Goal: Information Seeking & Learning: Understand process/instructions

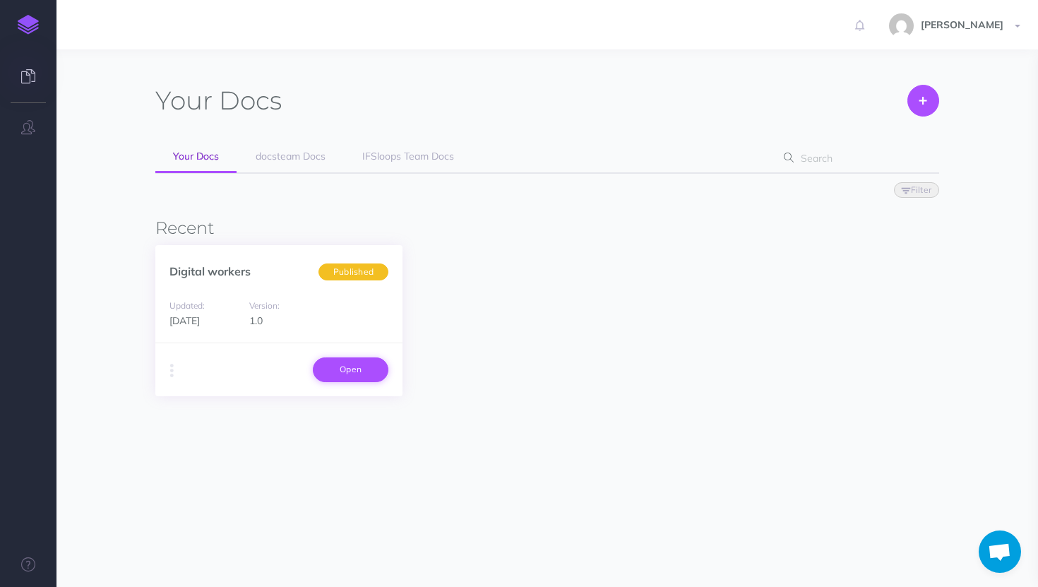
click at [340, 378] on link "Open" at bounding box center [351, 369] width 76 height 24
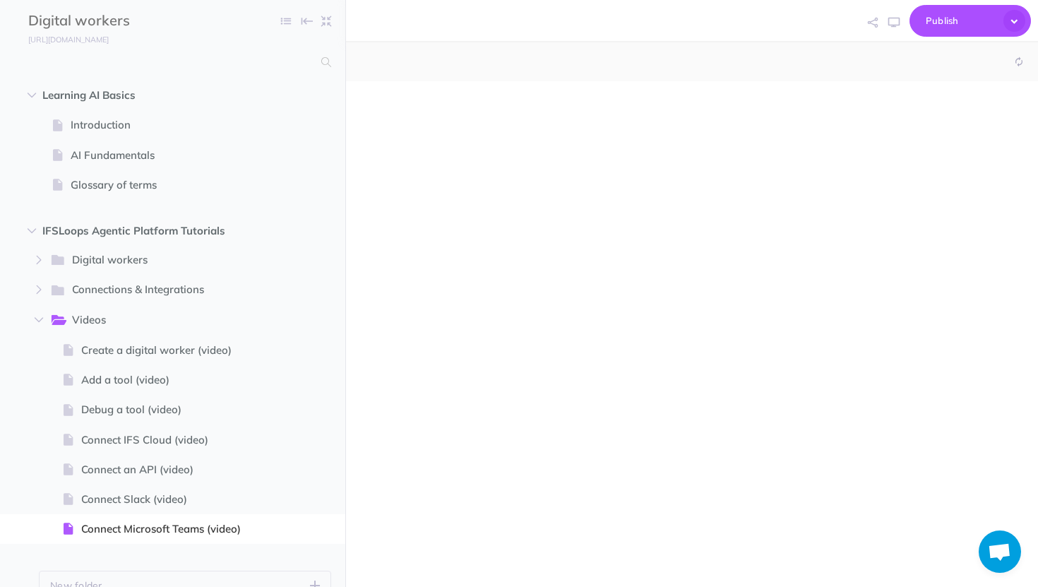
scroll to position [354, 0]
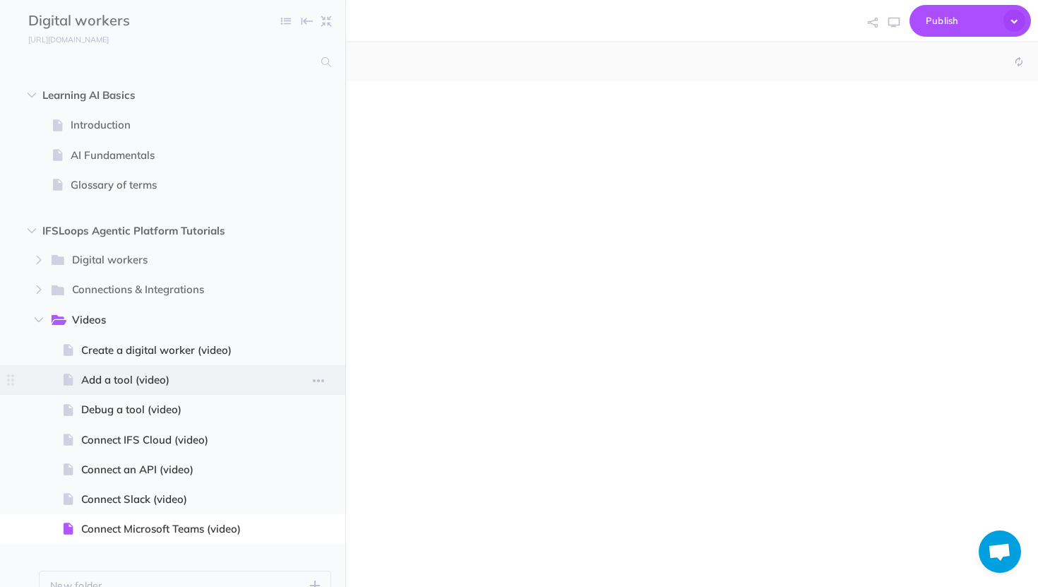
select select "null"
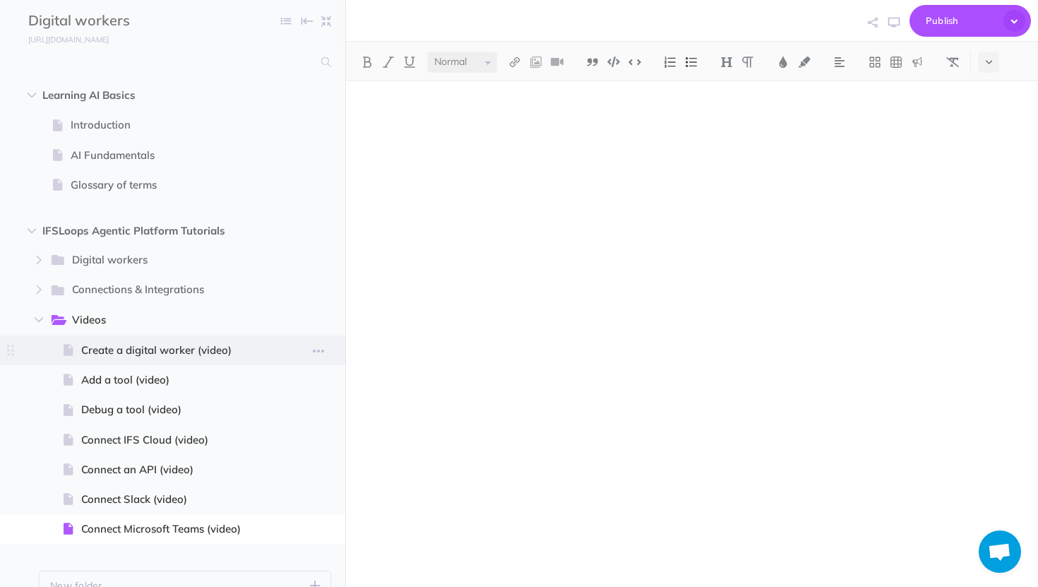
click at [217, 339] on span at bounding box center [172, 350] width 345 height 30
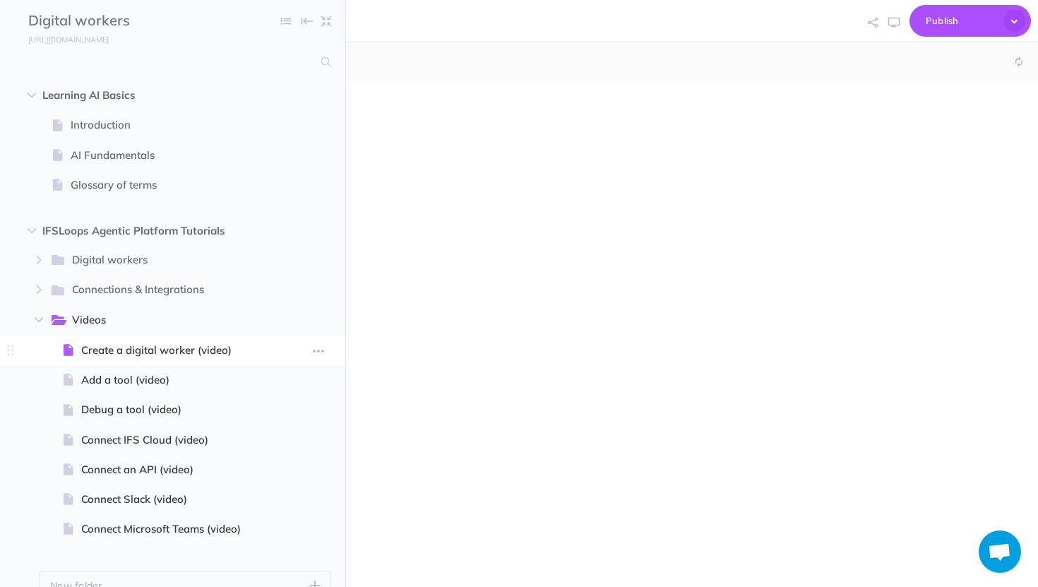
select select "null"
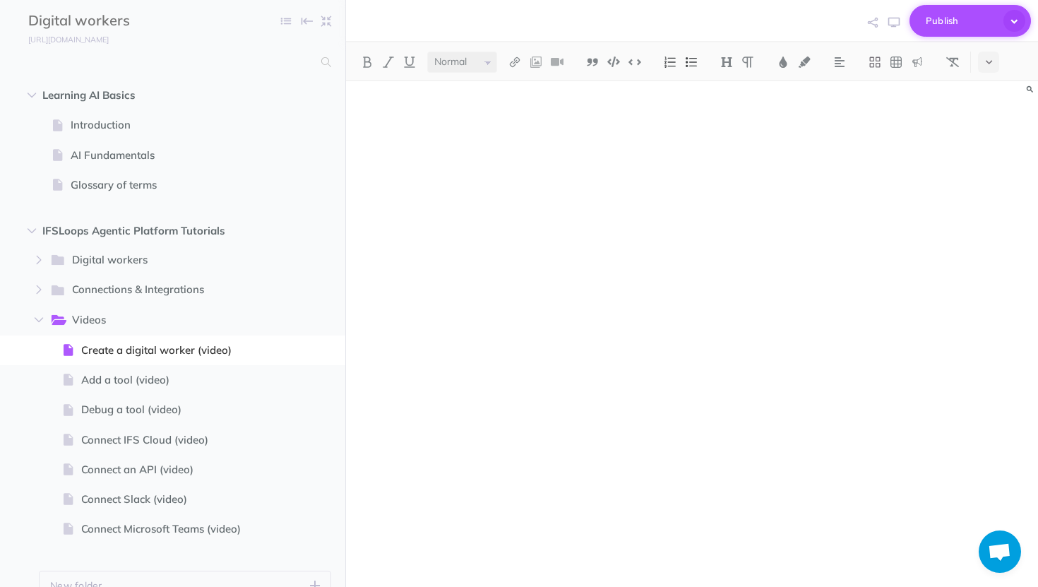
click at [954, 8] on button "Publish" at bounding box center [969, 21] width 121 height 32
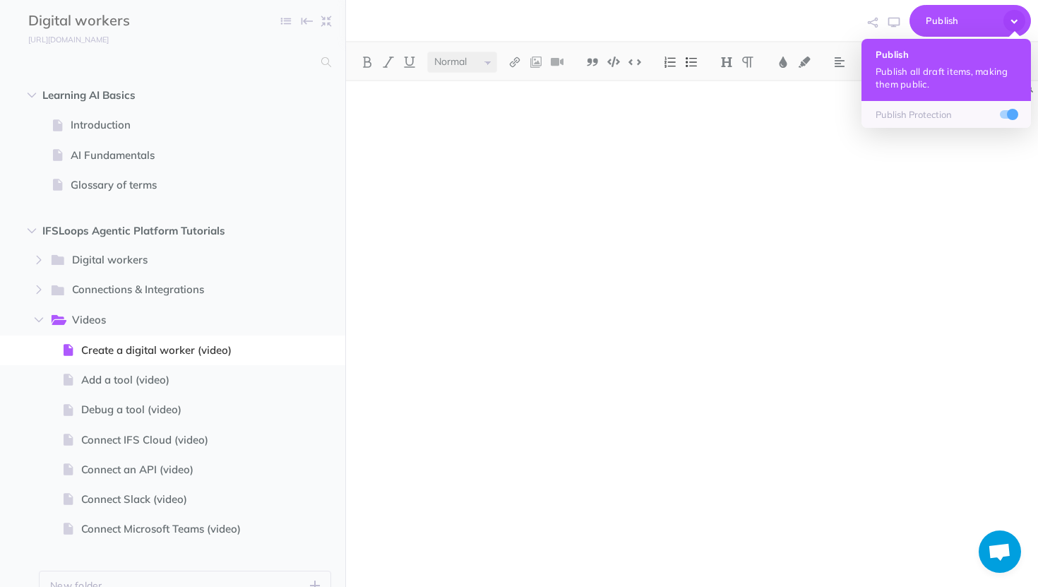
click at [919, 66] on p "Publish all draft items, making them public." at bounding box center [945, 77] width 141 height 25
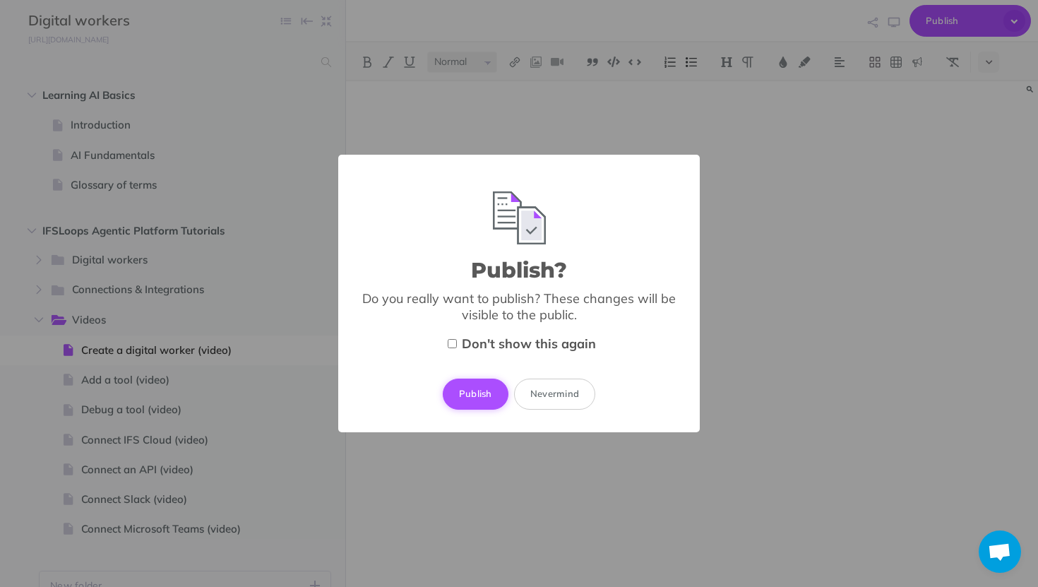
click at [469, 392] on button "Publish" at bounding box center [476, 393] width 66 height 31
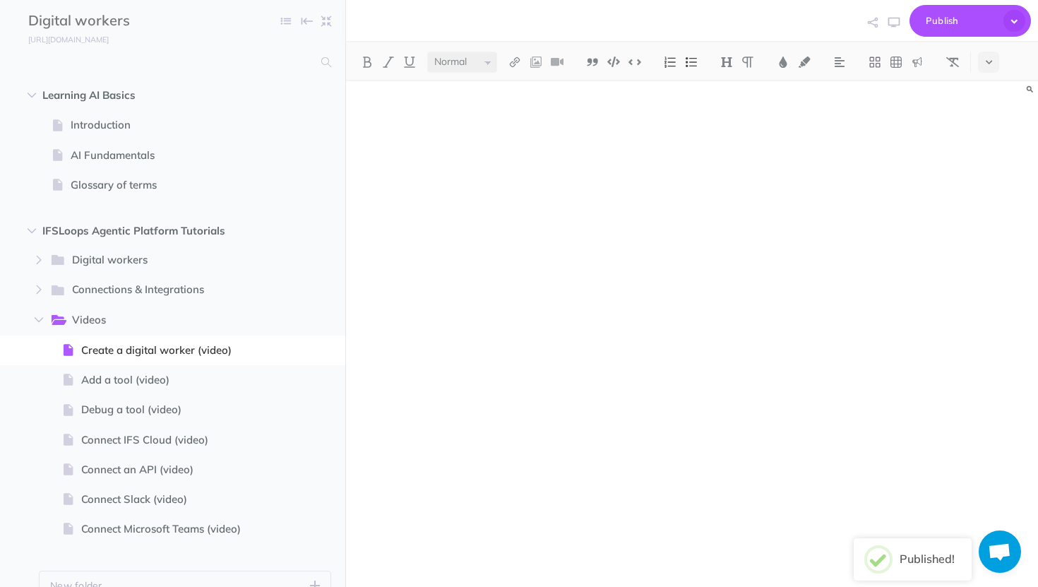
click at [423, 515] on p at bounding box center [691, 515] width 656 height 17
click at [74, 36] on small "https://ifsloops.snazzydocs.com" at bounding box center [68, 40] width 80 height 10
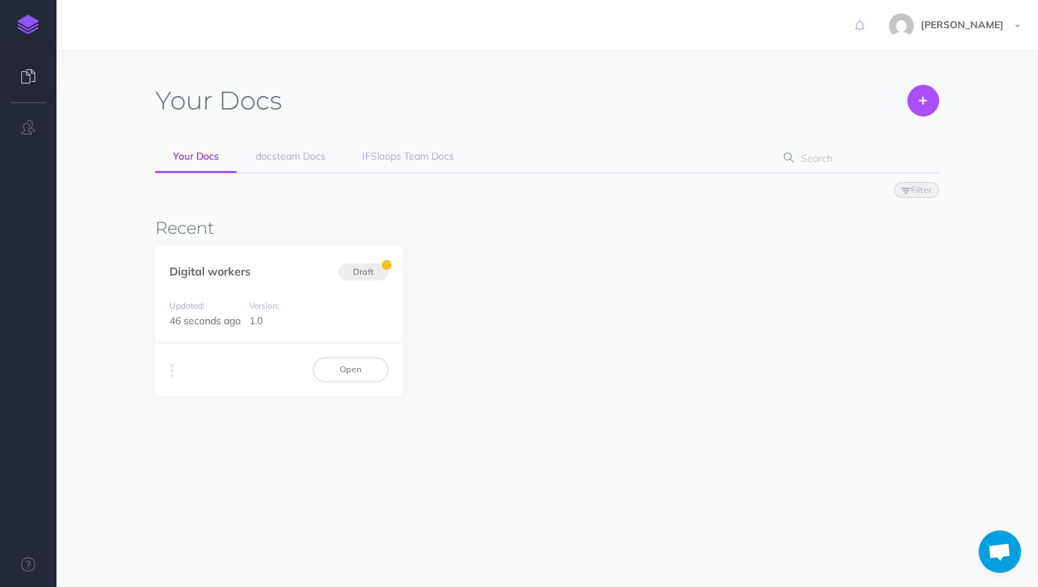
scroll to position [354, 0]
click at [305, 162] on link "docsteam Docs" at bounding box center [290, 157] width 105 height 32
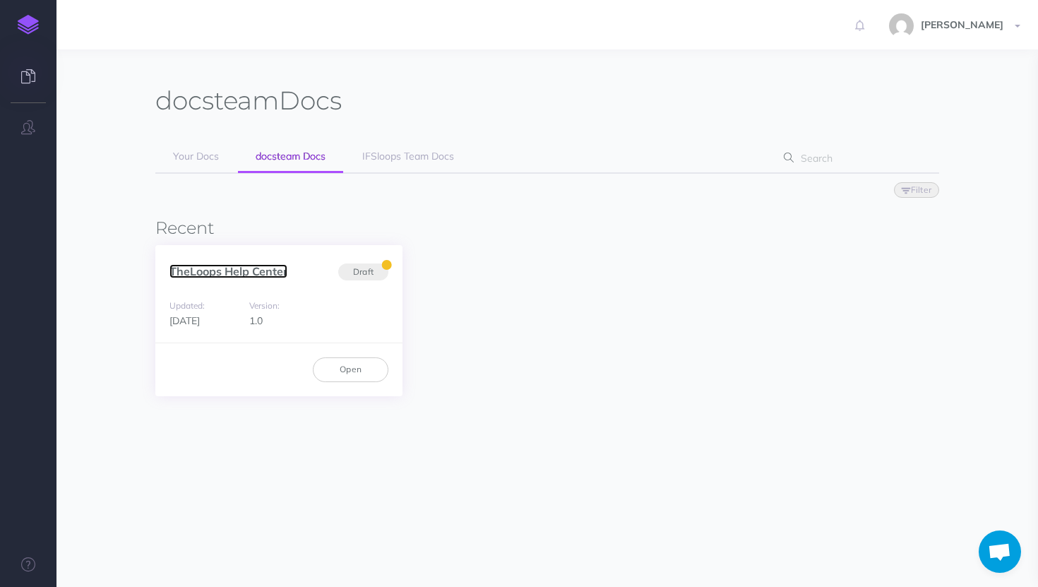
click at [270, 272] on link "TheLoops Help Center" at bounding box center [228, 271] width 118 height 14
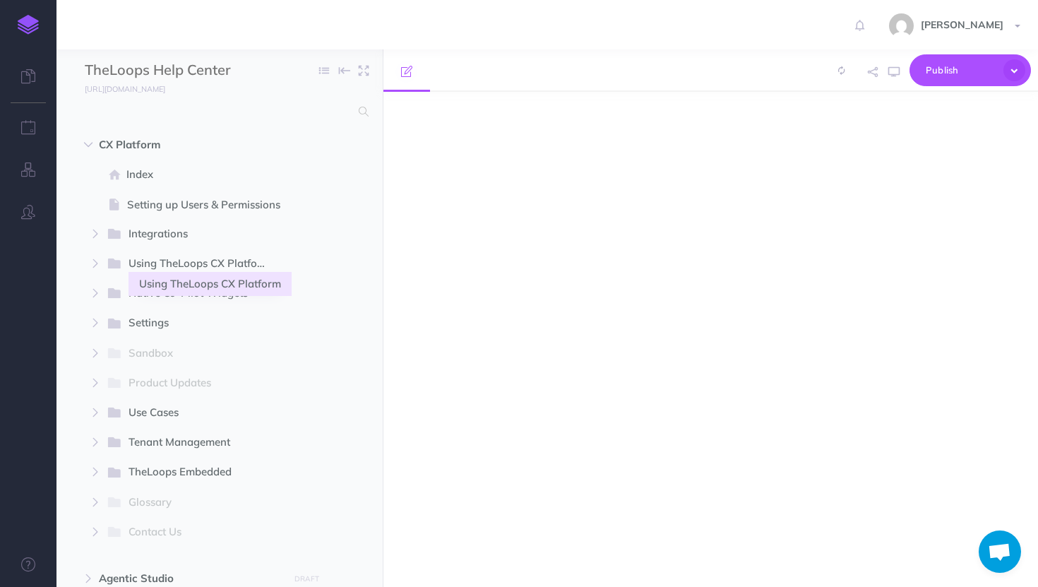
scroll to position [354, 0]
select select "null"
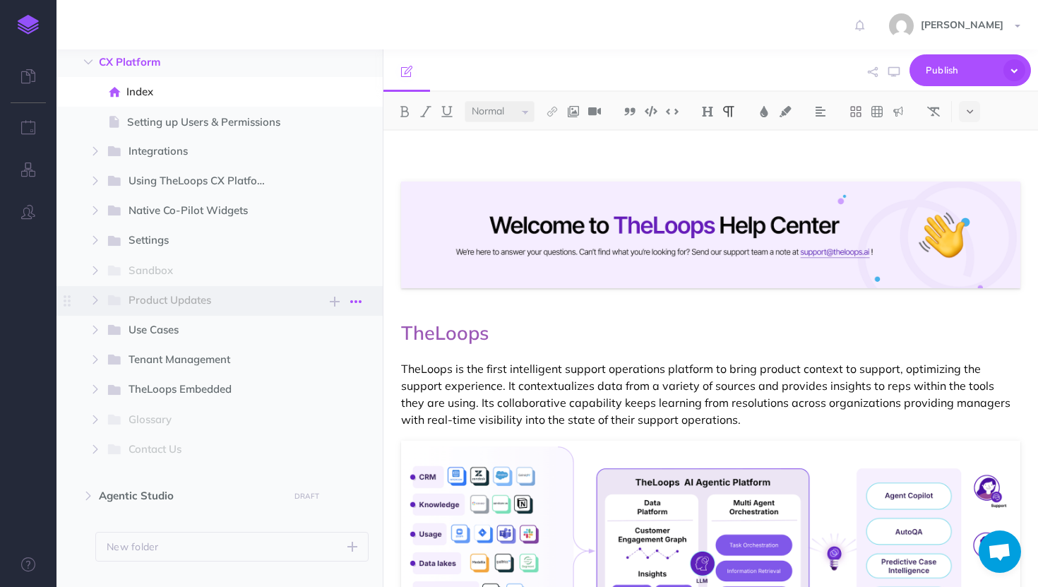
scroll to position [114, 0]
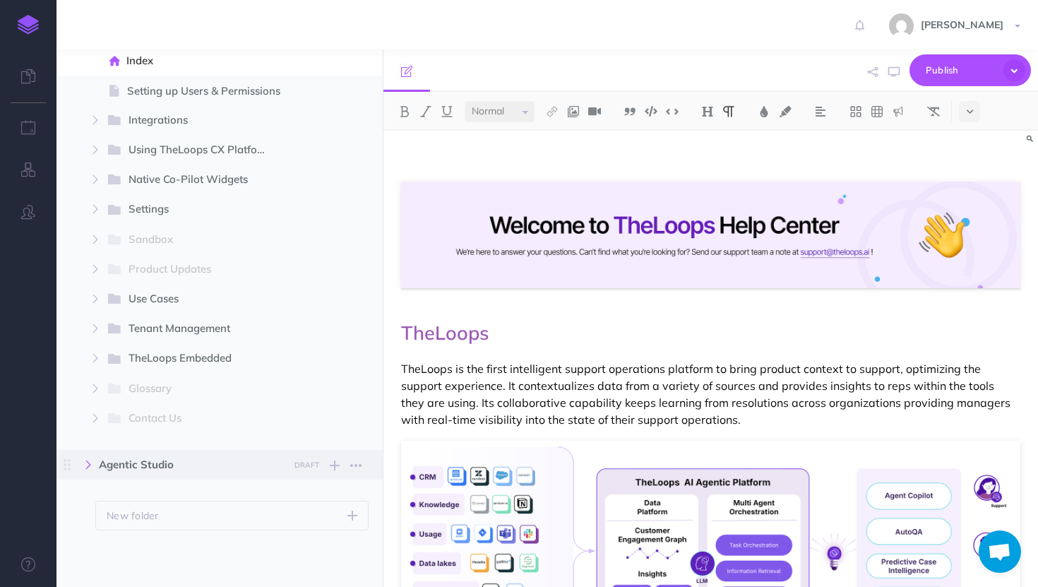
click at [93, 464] on button "button" at bounding box center [88, 464] width 25 height 17
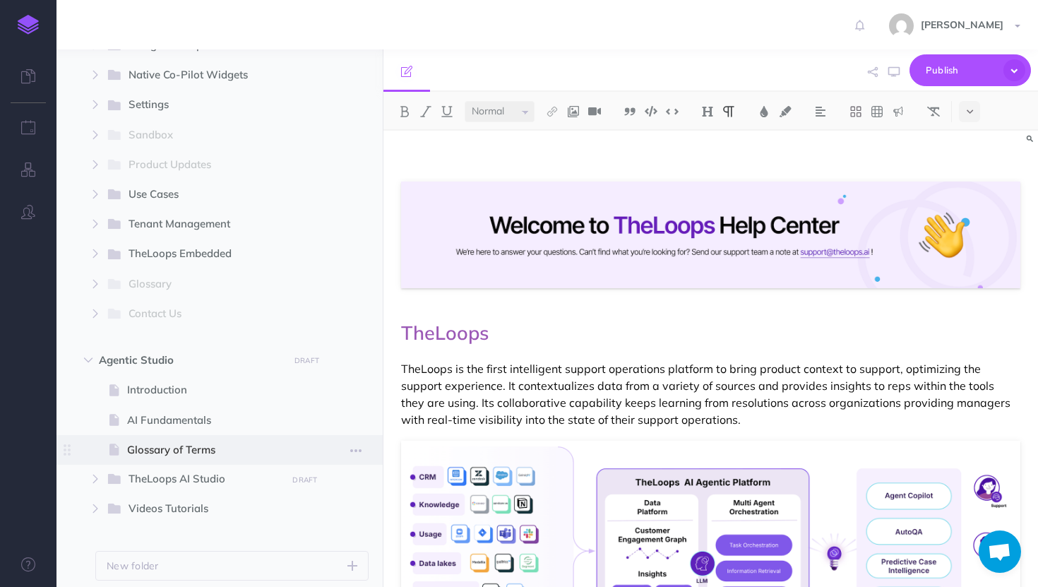
scroll to position [268, 0]
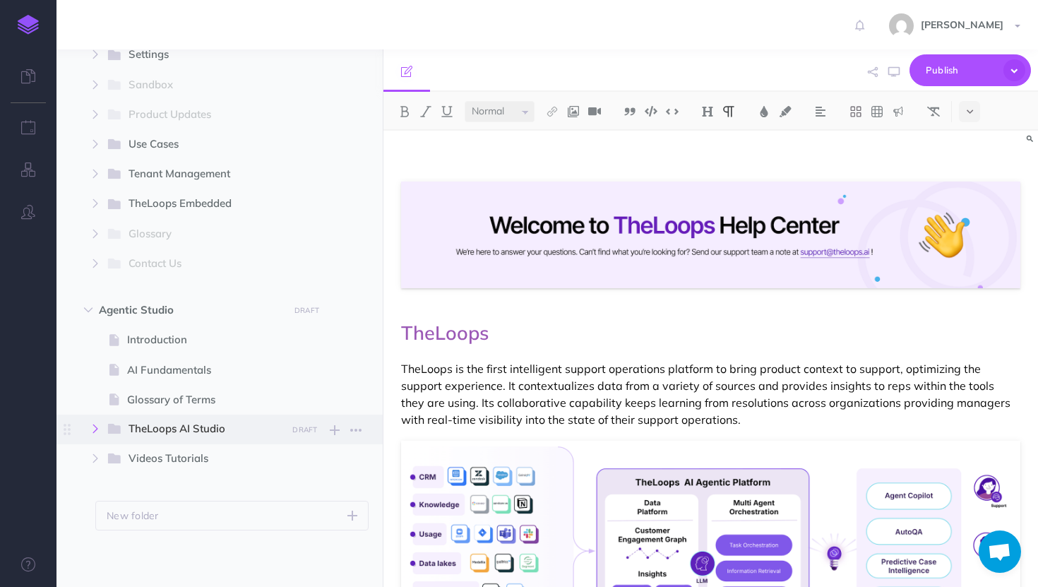
click at [93, 433] on button "button" at bounding box center [95, 428] width 25 height 17
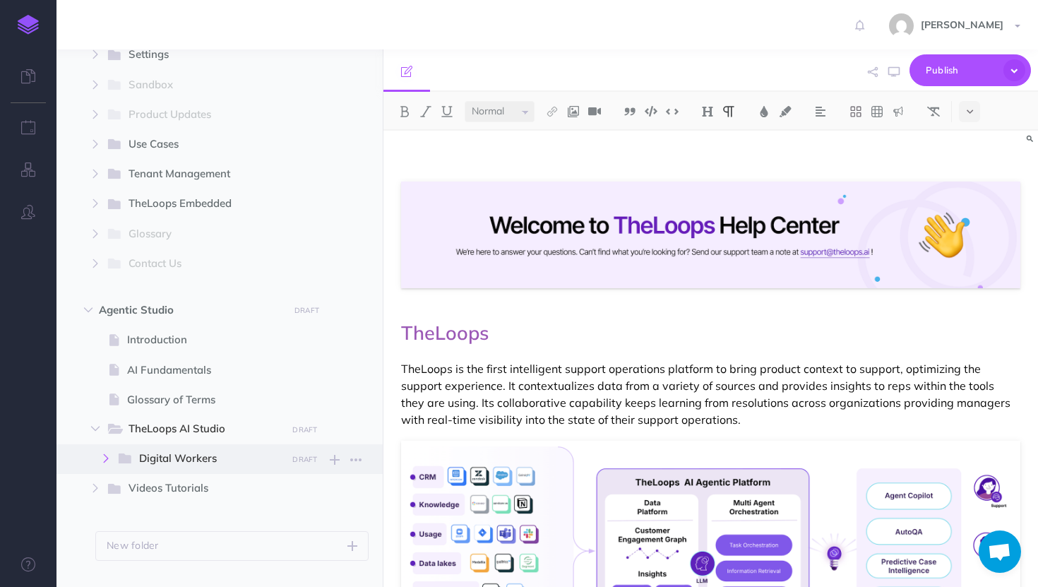
click at [100, 459] on button "button" at bounding box center [105, 458] width 25 height 17
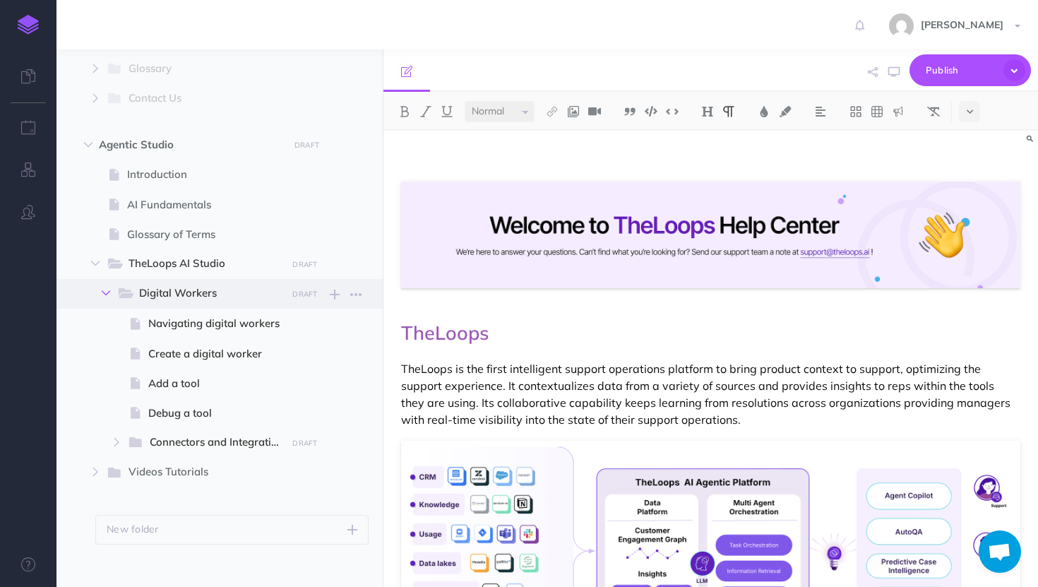
scroll to position [447, 0]
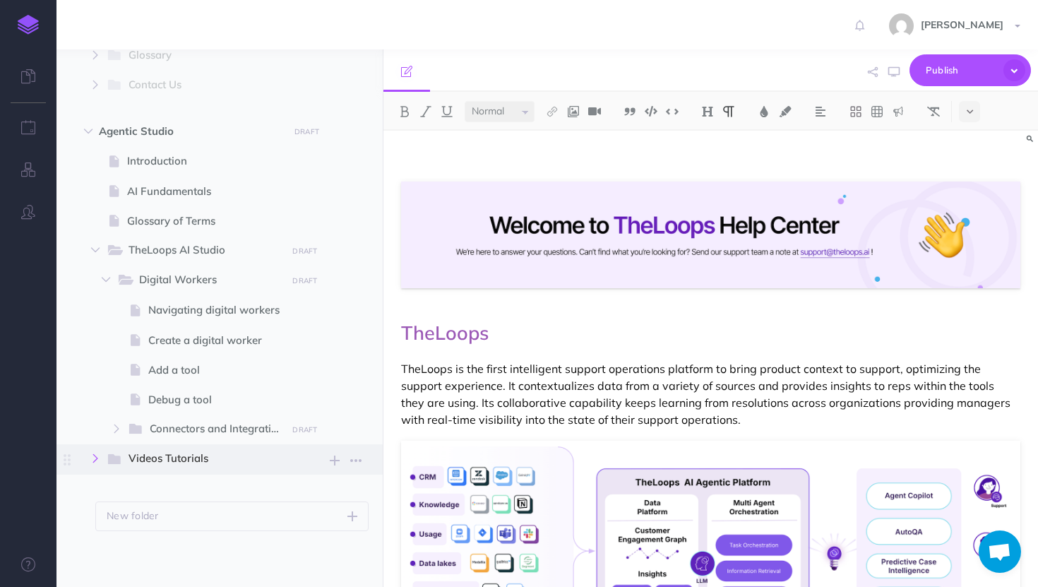
click at [95, 457] on icon "button" at bounding box center [95, 458] width 8 height 8
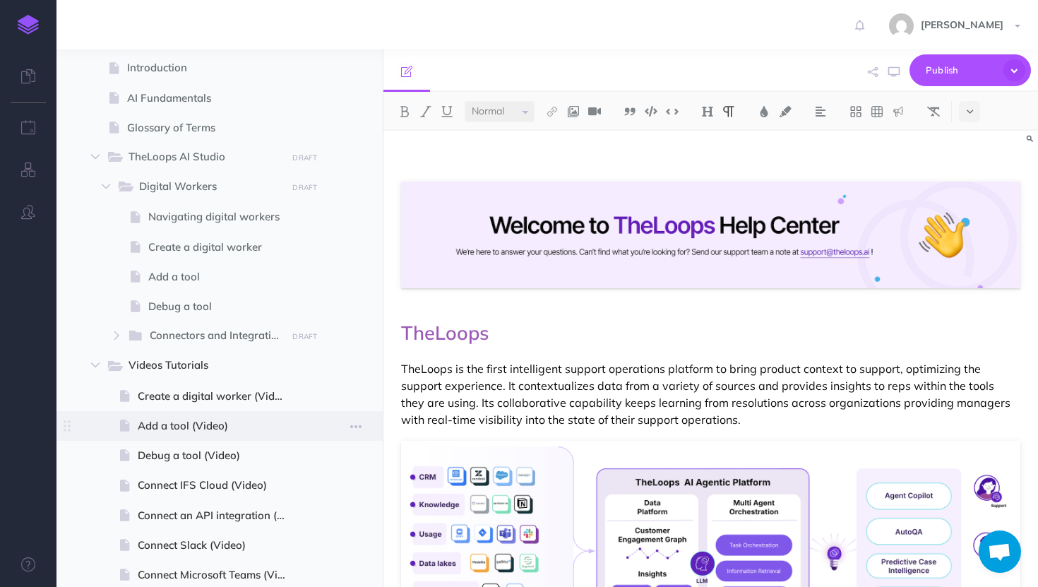
scroll to position [656, 0]
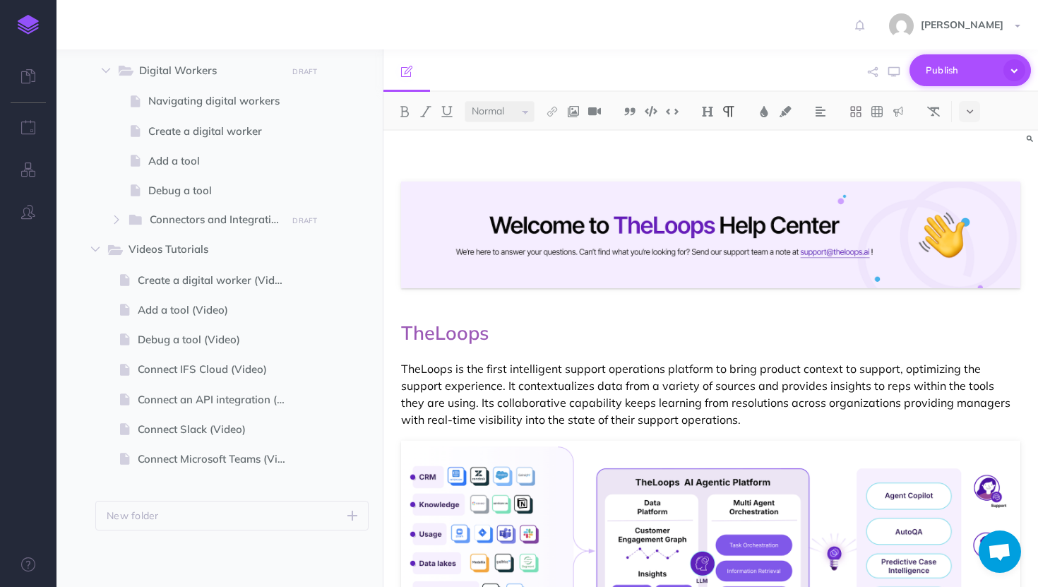
click at [962, 76] on span "Publish" at bounding box center [960, 70] width 71 height 22
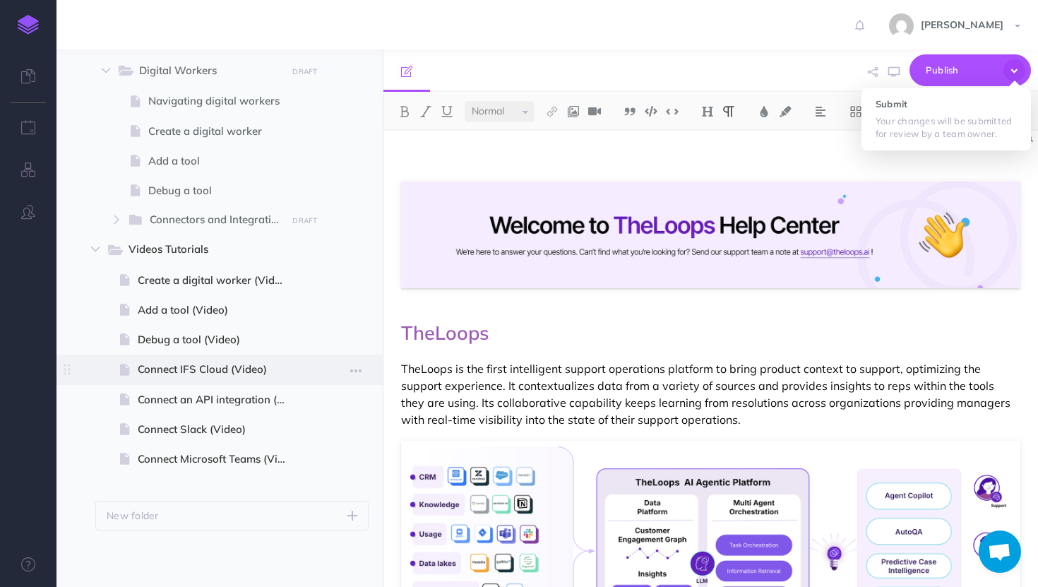
click at [186, 369] on span "Connect IFS Cloud (Video)" at bounding box center [218, 369] width 160 height 17
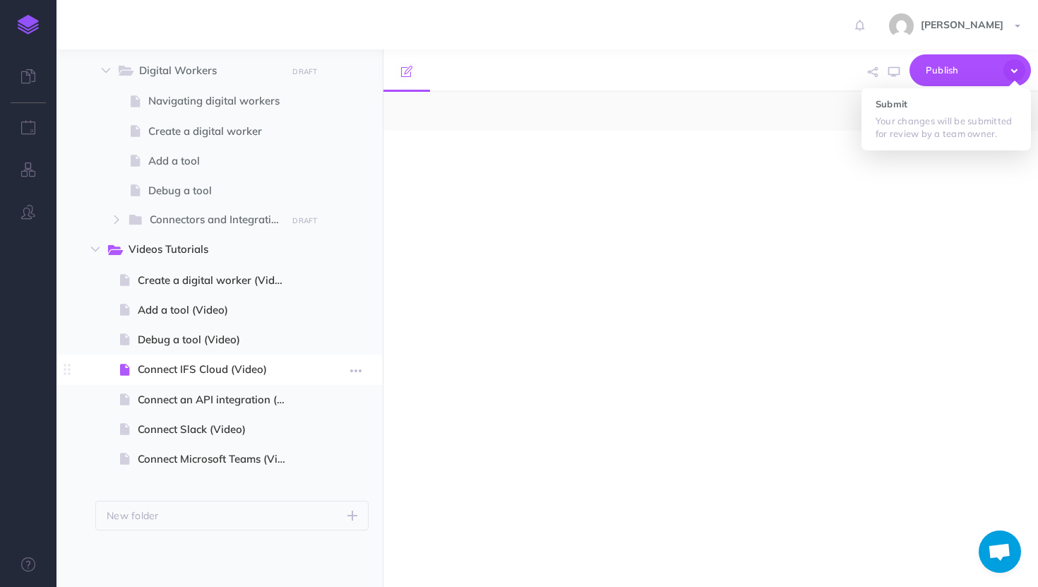
select select "null"
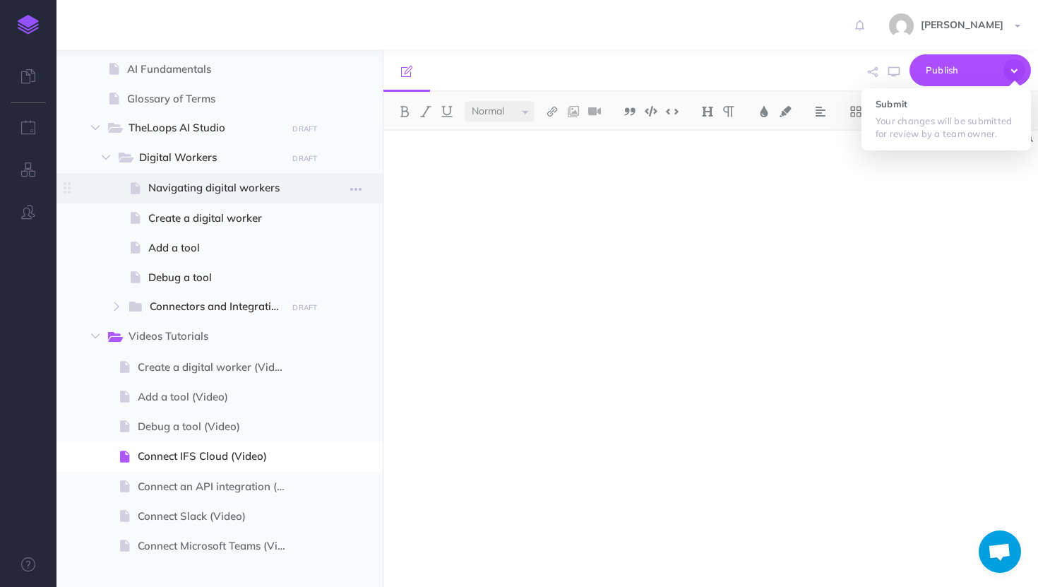
scroll to position [561, 0]
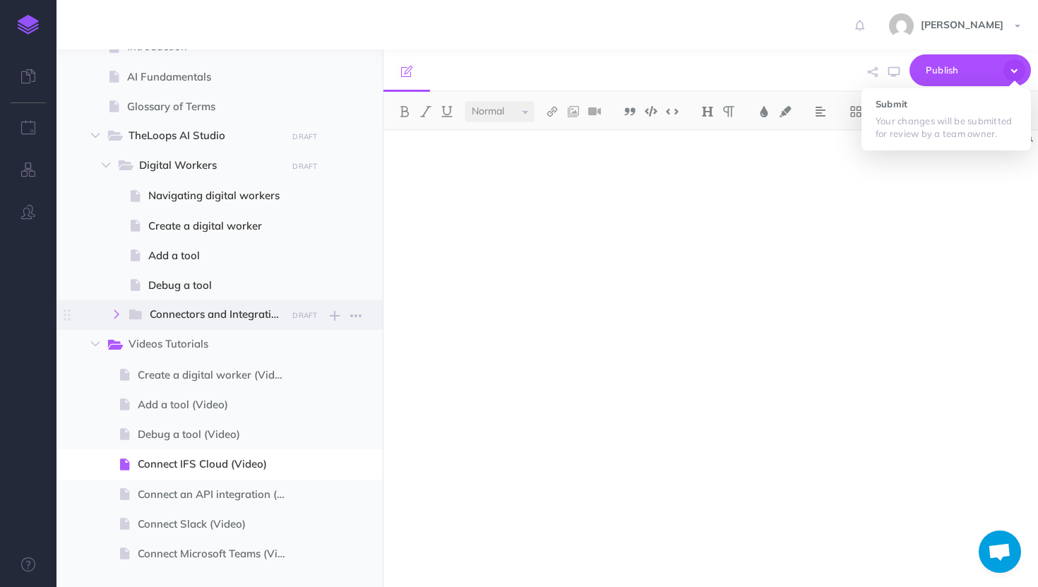
click at [107, 318] on button "button" at bounding box center [116, 314] width 25 height 17
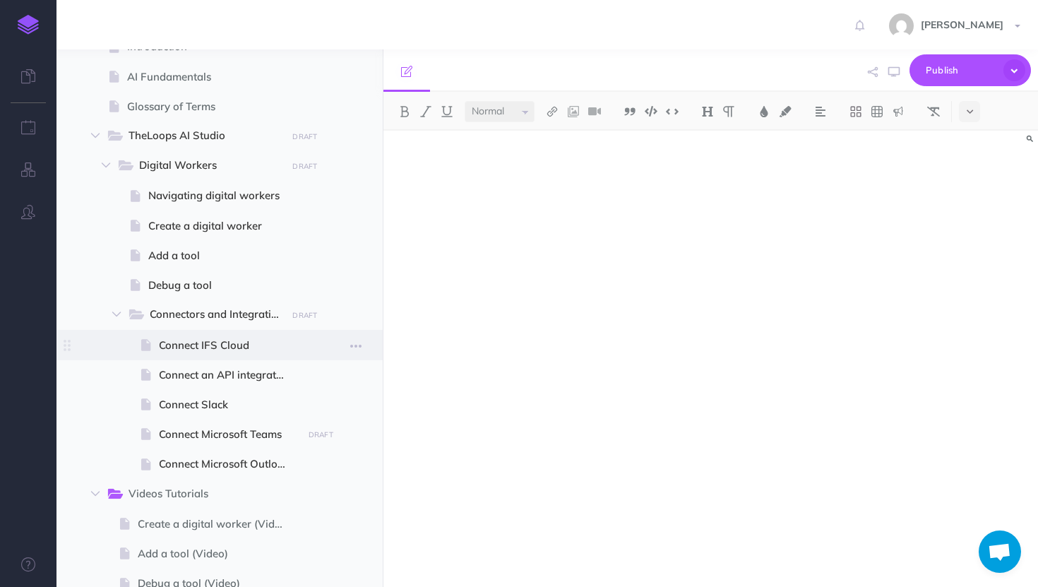
click at [215, 339] on span "Connect IFS Cloud" at bounding box center [228, 345] width 139 height 17
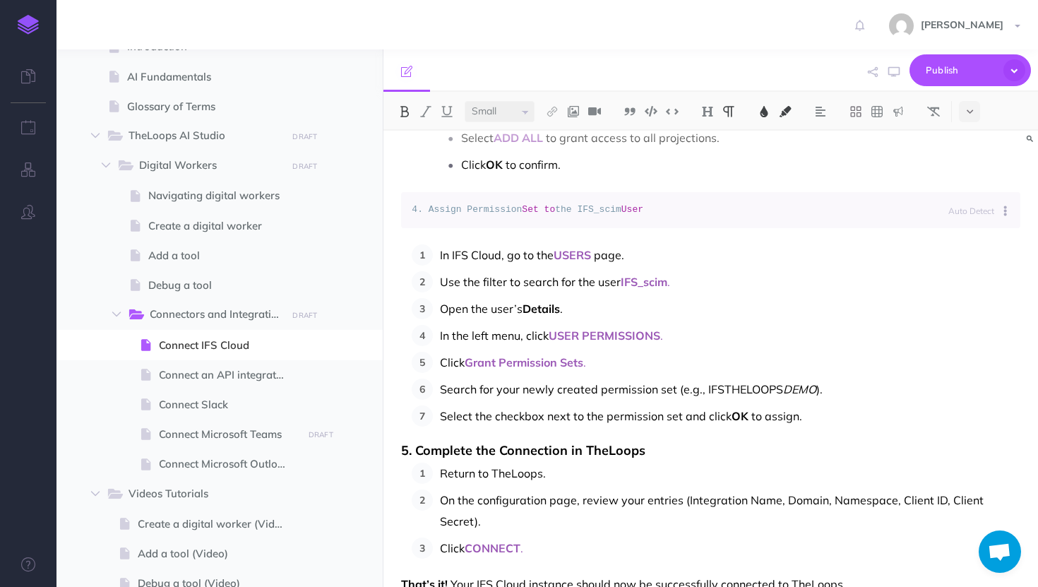
scroll to position [1119, 0]
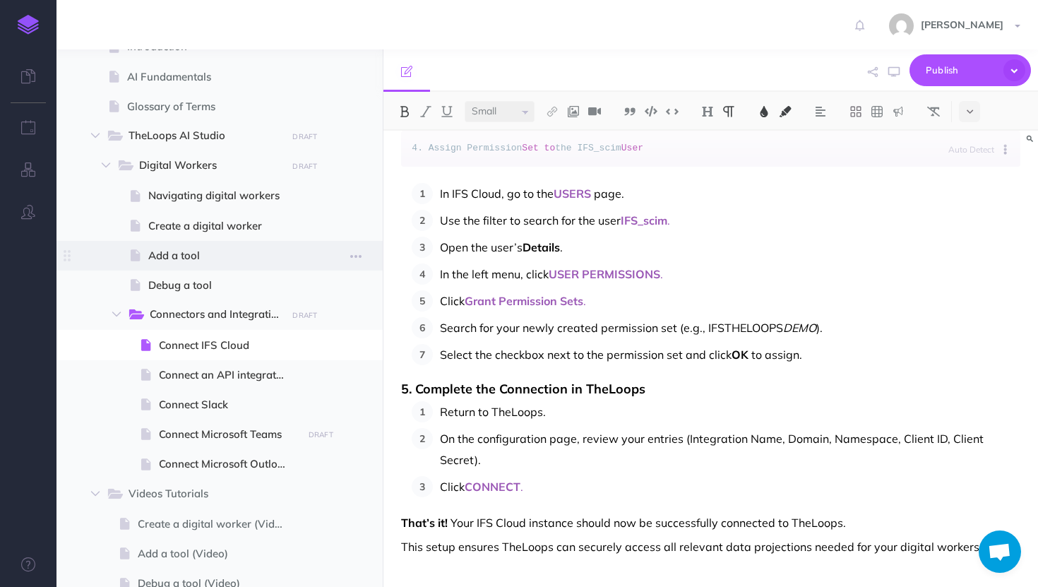
click at [188, 259] on span "Add a tool" at bounding box center [223, 255] width 150 height 17
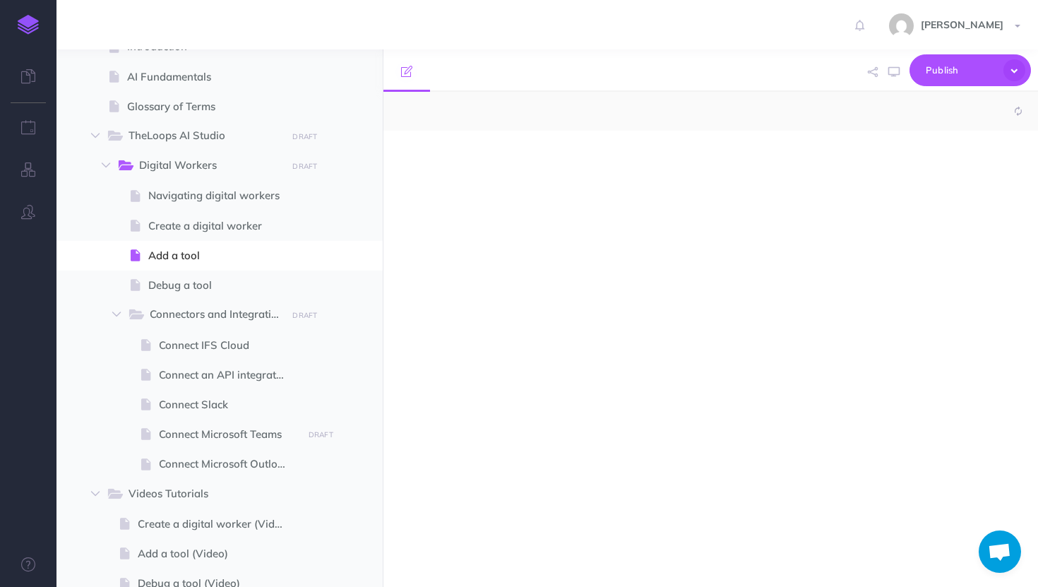
select select "null"
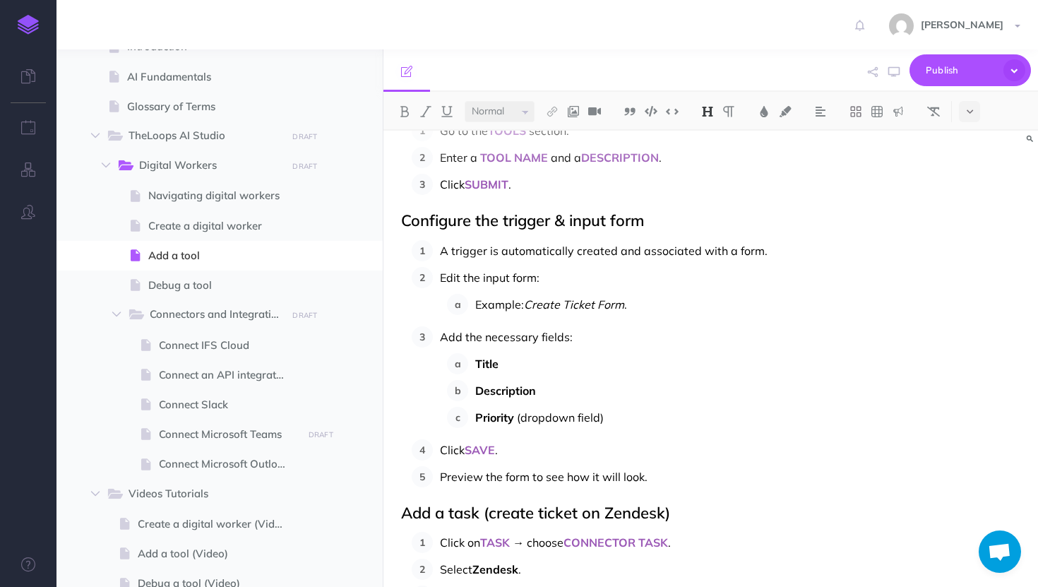
scroll to position [522, 0]
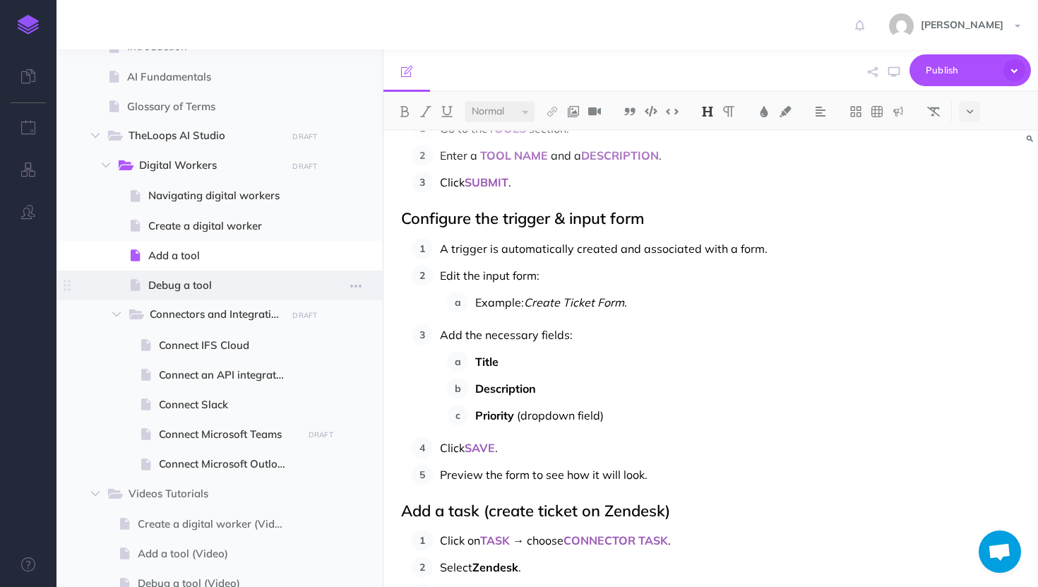
click at [191, 284] on span "Debug a tool" at bounding box center [223, 285] width 150 height 17
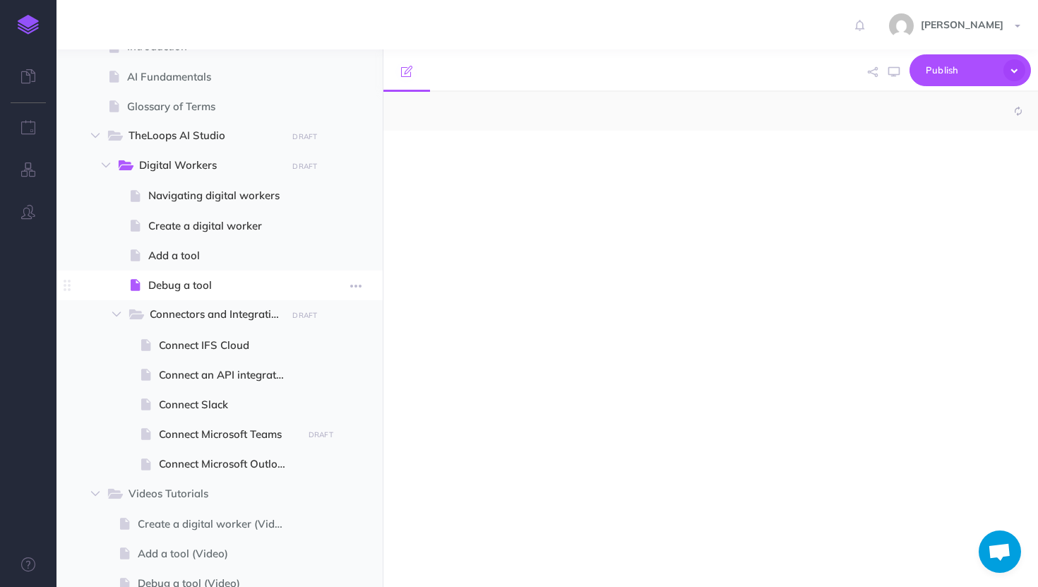
select select "null"
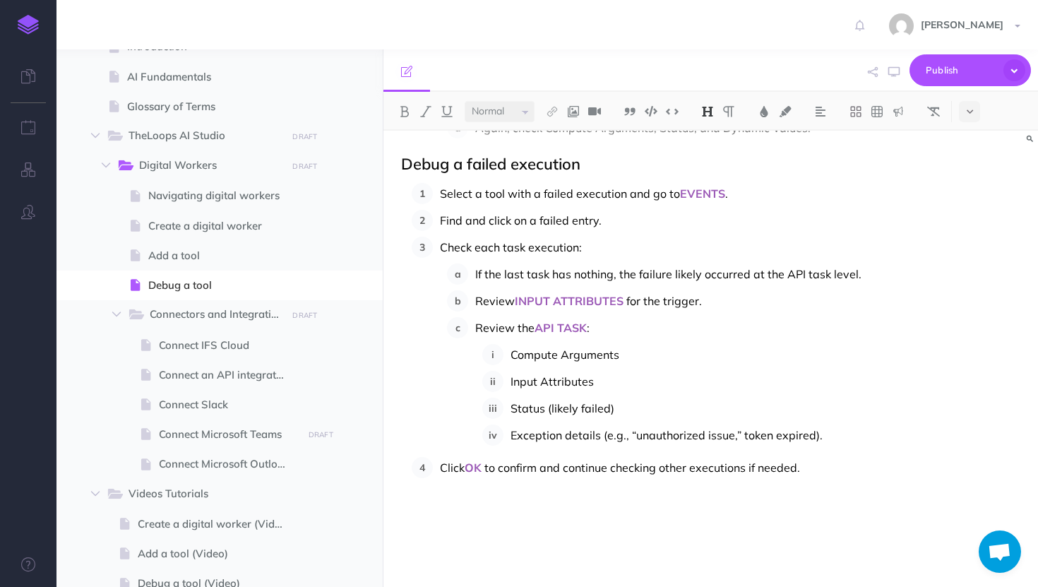
scroll to position [1136, 0]
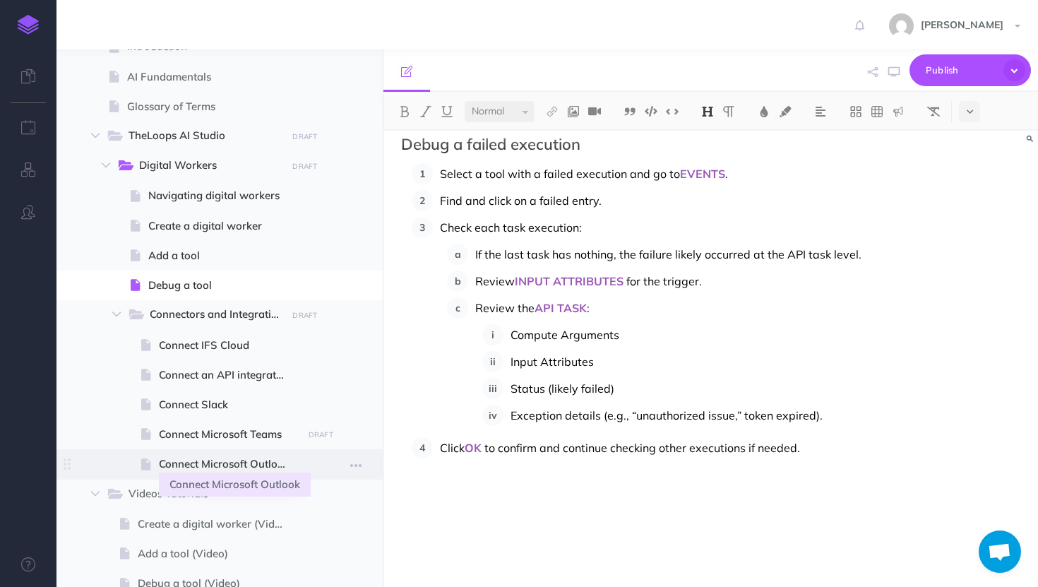
click at [176, 464] on span "Connect Microsoft Outlook" at bounding box center [228, 463] width 139 height 17
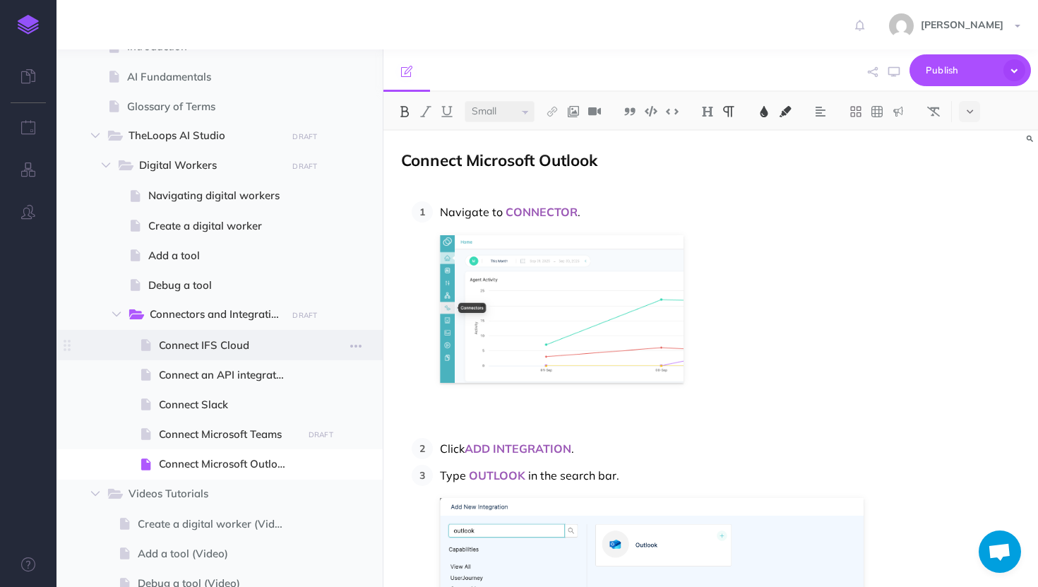
click at [227, 347] on span "Connect IFS Cloud" at bounding box center [228, 345] width 139 height 17
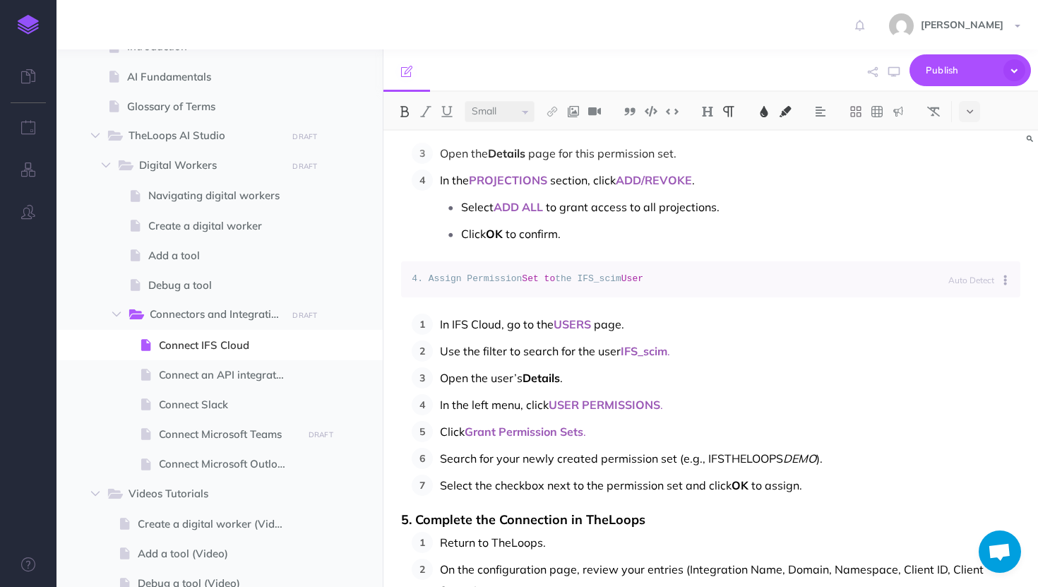
scroll to position [995, 0]
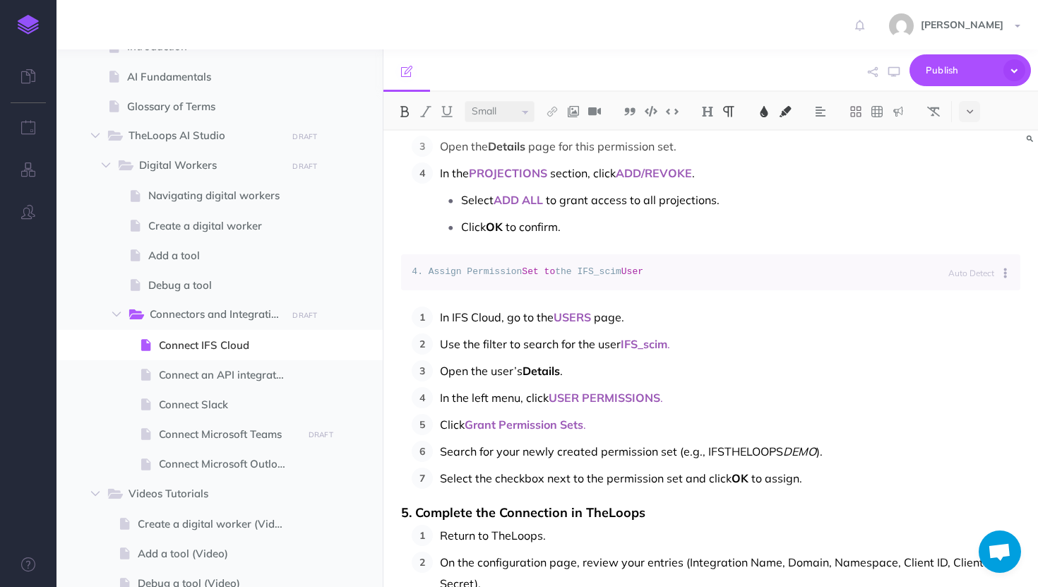
select select "null"
click at [529, 268] on span "Set" at bounding box center [530, 271] width 16 height 11
drag, startPoint x: 409, startPoint y: 265, endPoint x: 450, endPoint y: 287, distance: 46.4
click at [450, 287] on pre "4. Assign Permission Set to the IFS_scim User" at bounding box center [710, 272] width 619 height 36
click at [687, 277] on code "4. Assign Permission Set to the IFS_scim User" at bounding box center [710, 272] width 598 height 15
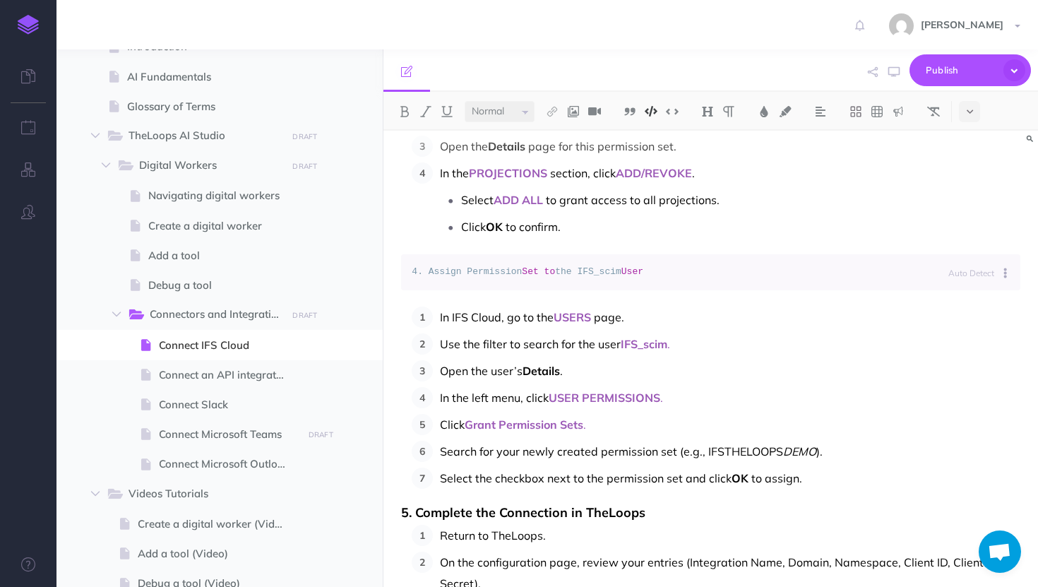
click at [687, 277] on code "4. Assign Permission Set to the IFS_scim User" at bounding box center [710, 272] width 598 height 15
click at [663, 312] on p "In IFS Cloud, go to the USERS page." at bounding box center [730, 316] width 580 height 21
drag, startPoint x: 687, startPoint y: 286, endPoint x: 411, endPoint y: 264, distance: 276.8
click at [411, 264] on pre "4. Assign Permission Set to the IFS_scim User" at bounding box center [710, 272] width 619 height 36
click at [531, 255] on pre "4. Assign Permission Set to the IFS_scim User" at bounding box center [710, 272] width 619 height 36
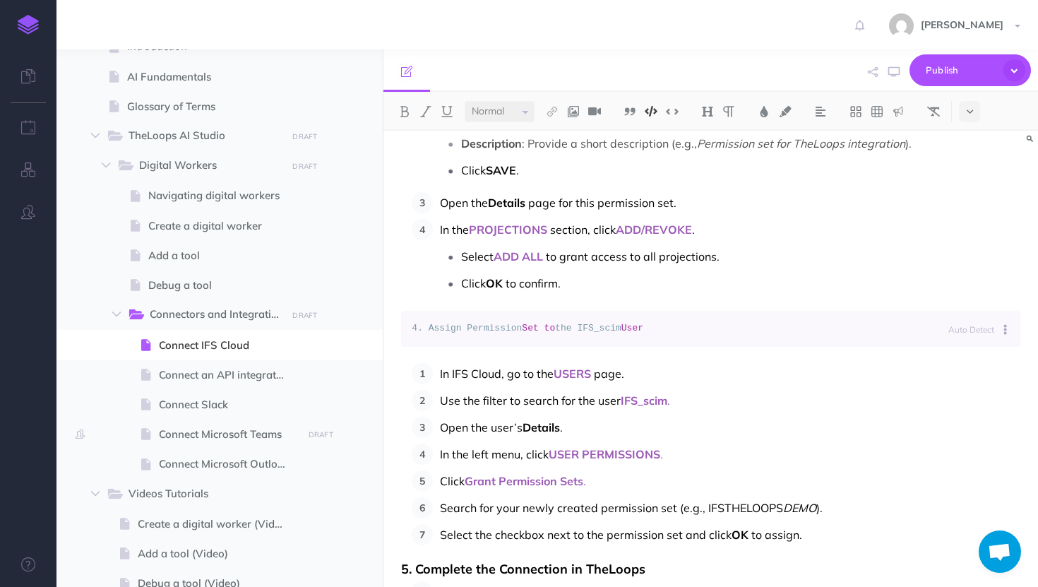
scroll to position [922, 0]
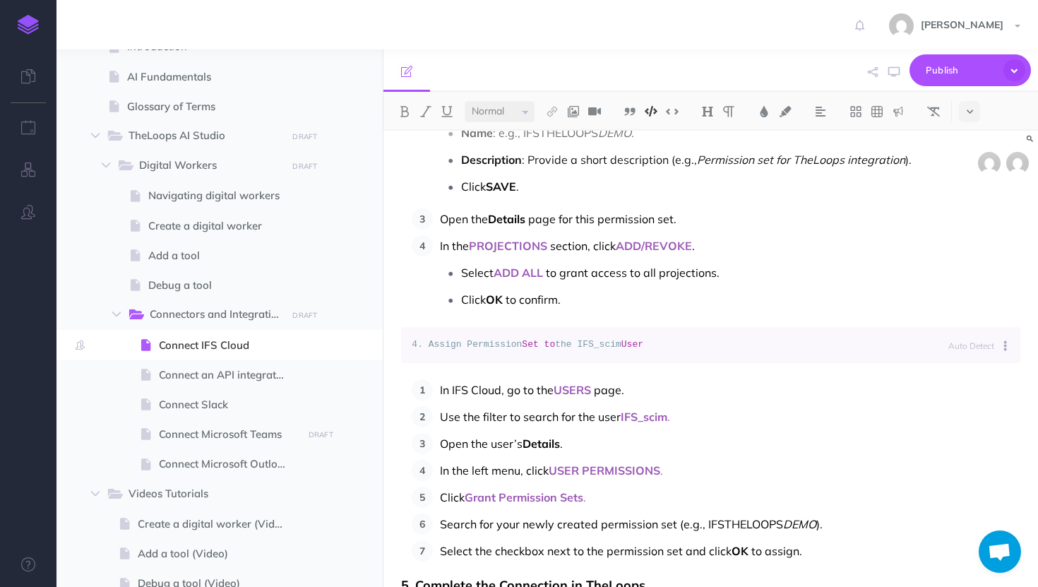
drag, startPoint x: 683, startPoint y: 348, endPoint x: 399, endPoint y: 355, distance: 283.1
click at [398, 354] on div "Connect IFS Cloud 1. Add the IFS Cloud Integration Navigate to the CONNECTORS p…" at bounding box center [710, 5] width 654 height 1595
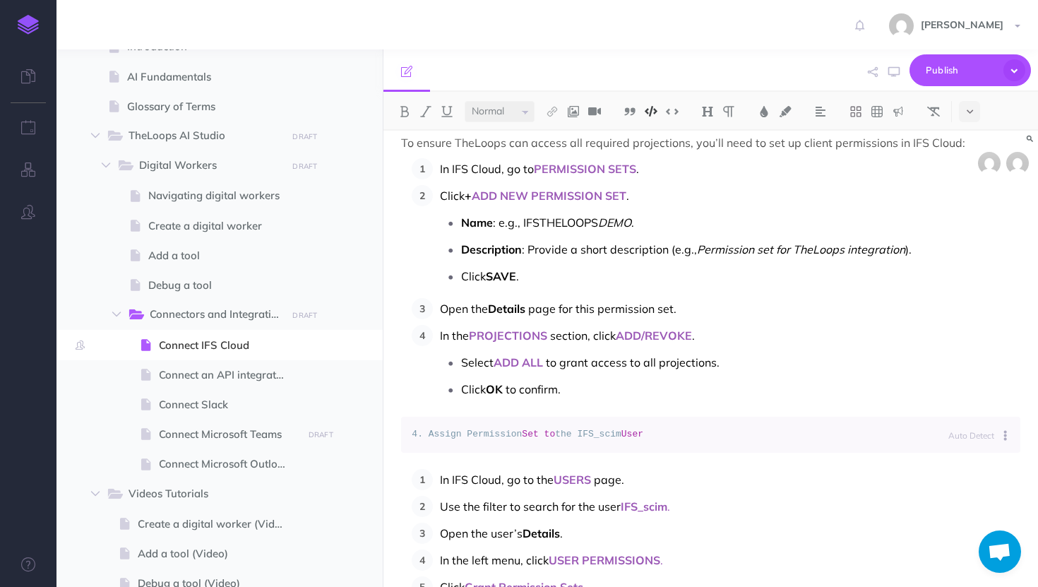
scroll to position [846, 0]
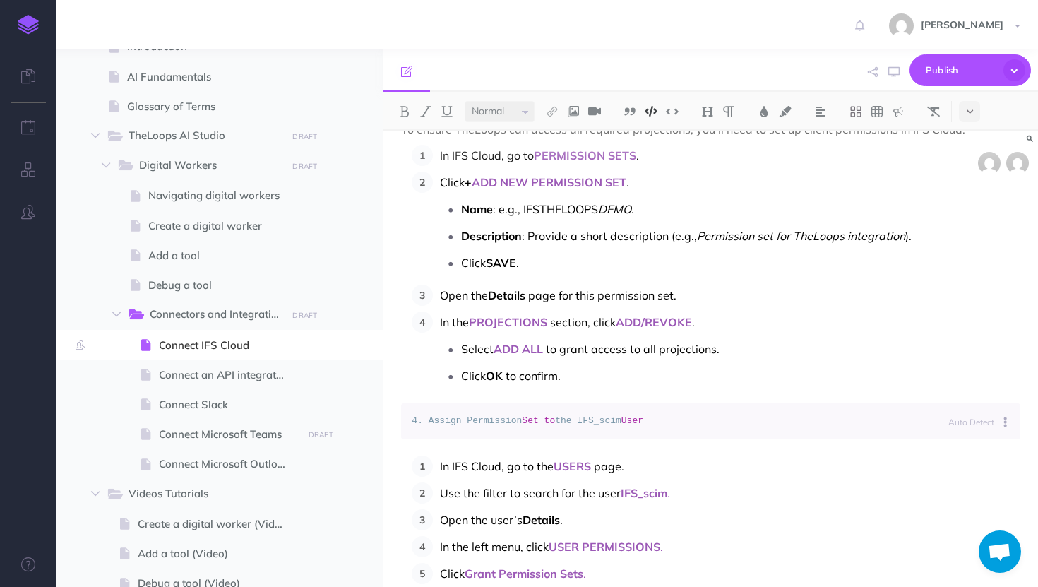
click at [408, 446] on div "Connect IFS Cloud 1. Add the IFS Cloud Integration Navigate to the CONNECTORS p…" at bounding box center [710, 81] width 654 height 1595
click at [356, 348] on icon "button" at bounding box center [355, 345] width 11 height 17
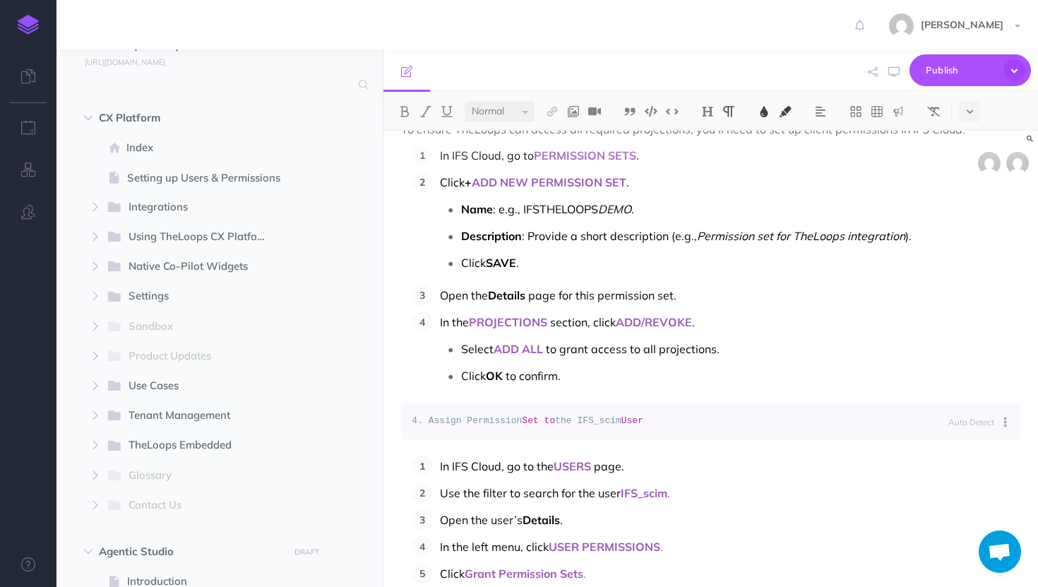
scroll to position [0, 0]
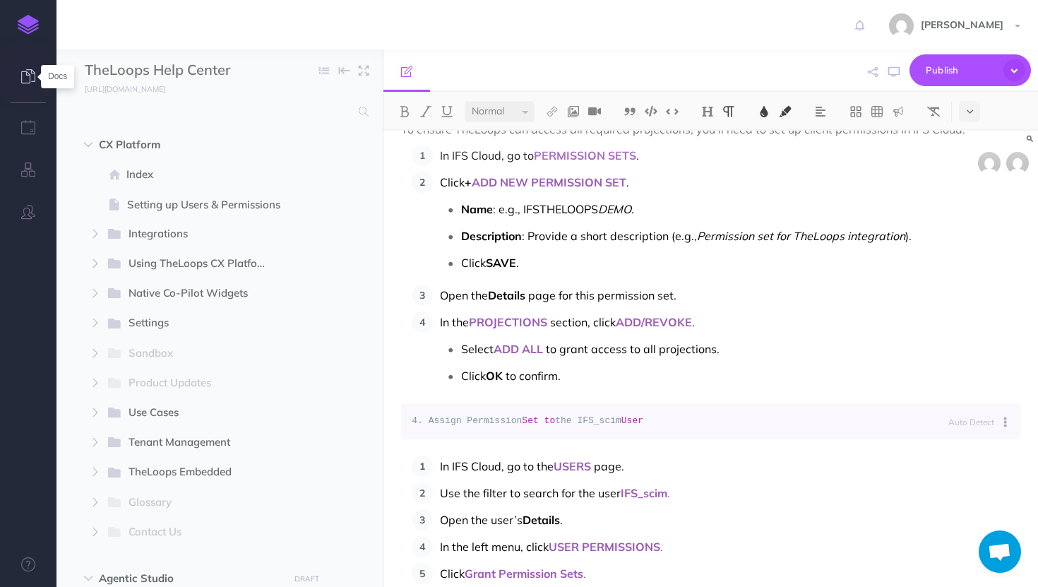
click at [31, 81] on icon at bounding box center [28, 76] width 14 height 14
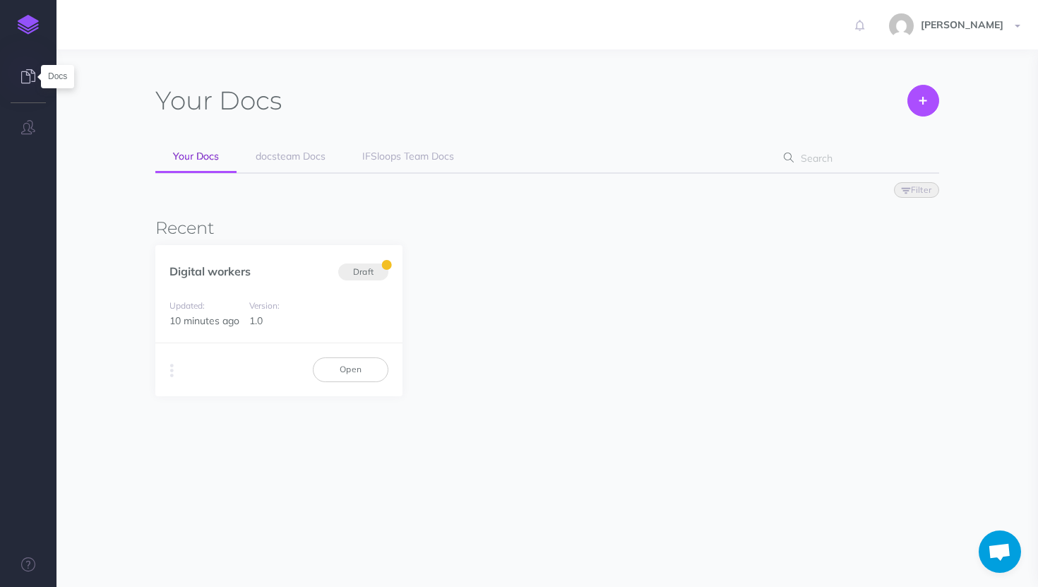
scroll to position [354, 0]
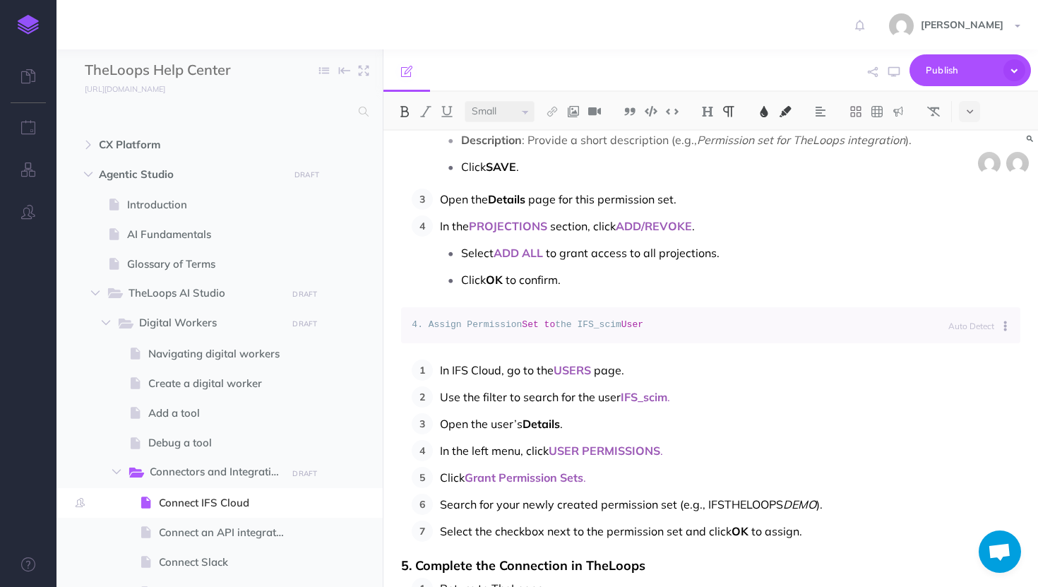
scroll to position [947, 0]
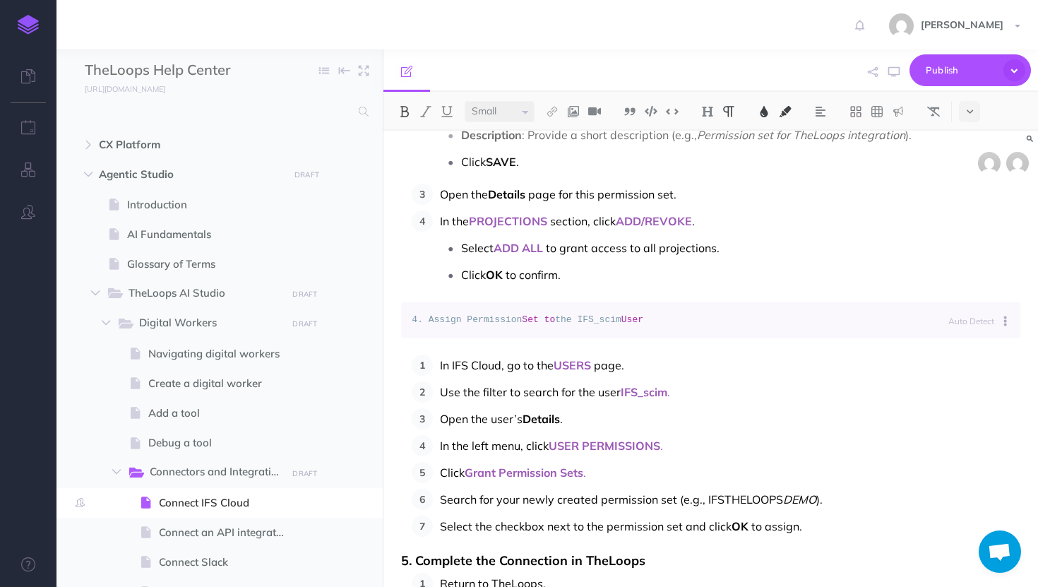
select select "null"
click at [617, 323] on span "the IFS_scim" at bounding box center [588, 319] width 66 height 11
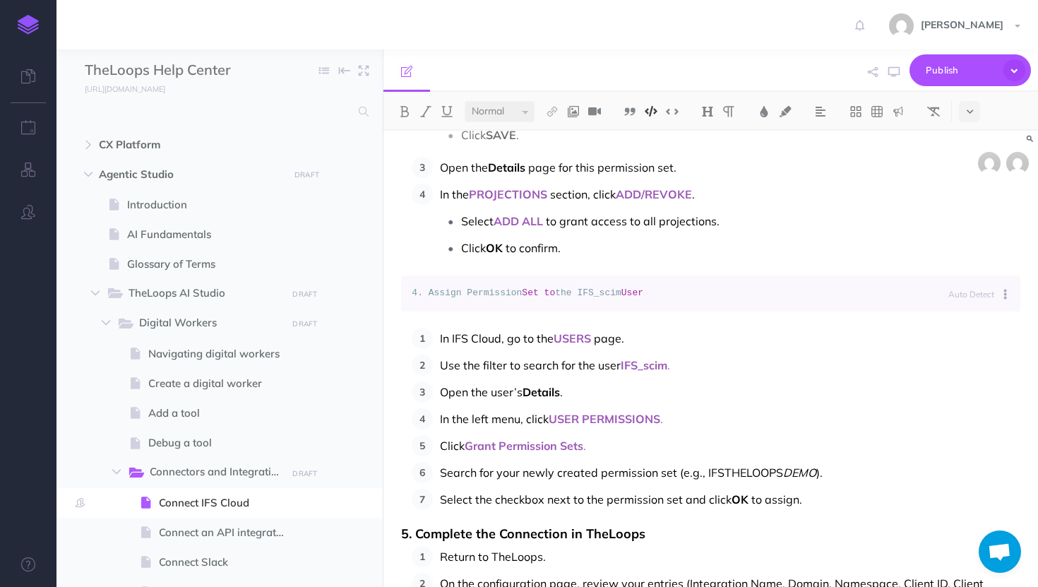
scroll to position [975, 0]
click at [783, 469] on span "DEMO" at bounding box center [799, 471] width 33 height 14
click at [685, 474] on span "Search for your newly created permission set (e.g., IFSTHELOOPS_" at bounding box center [614, 471] width 349 height 14
click at [718, 467] on span "Search for your newly created permission set (e.g., IFSTHELOOPS_" at bounding box center [614, 471] width 349 height 14
click at [793, 464] on span "DEMO" at bounding box center [809, 471] width 33 height 14
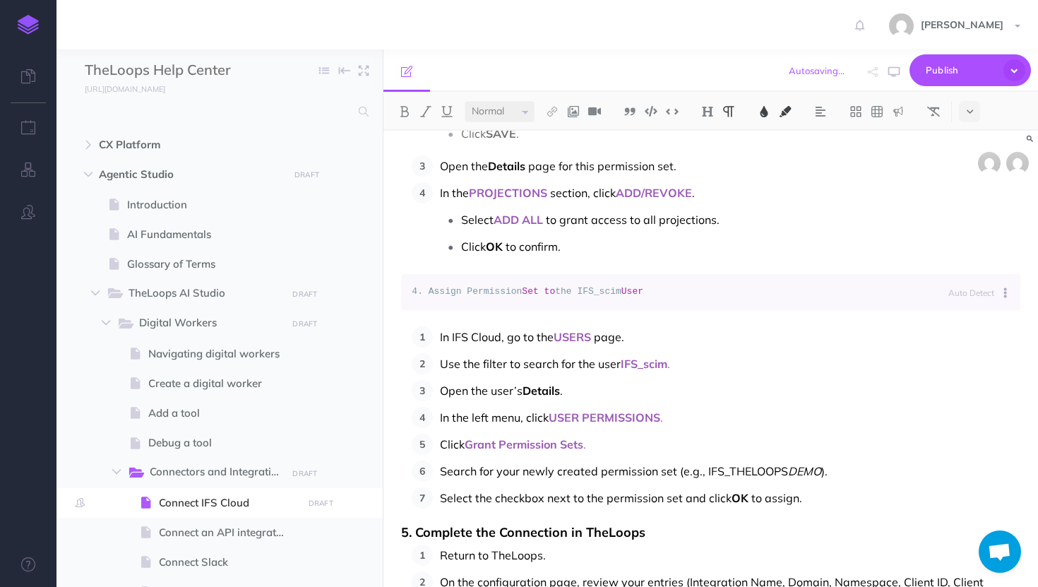
click at [675, 444] on p "Click Grant Permission Sets ." at bounding box center [730, 443] width 580 height 21
click at [777, 471] on span "Search for your newly created permission set (e.g., IFS_THELOOPS" at bounding box center [614, 471] width 348 height 14
click at [732, 423] on p "In the left menu, click USER PERMISSIONS ." at bounding box center [730, 417] width 580 height 21
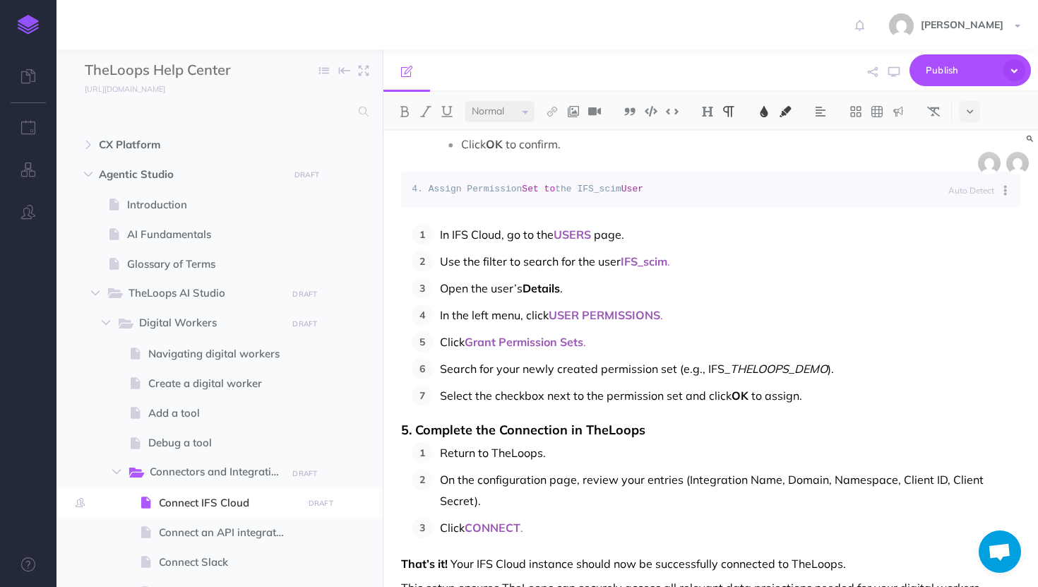
scroll to position [1119, 0]
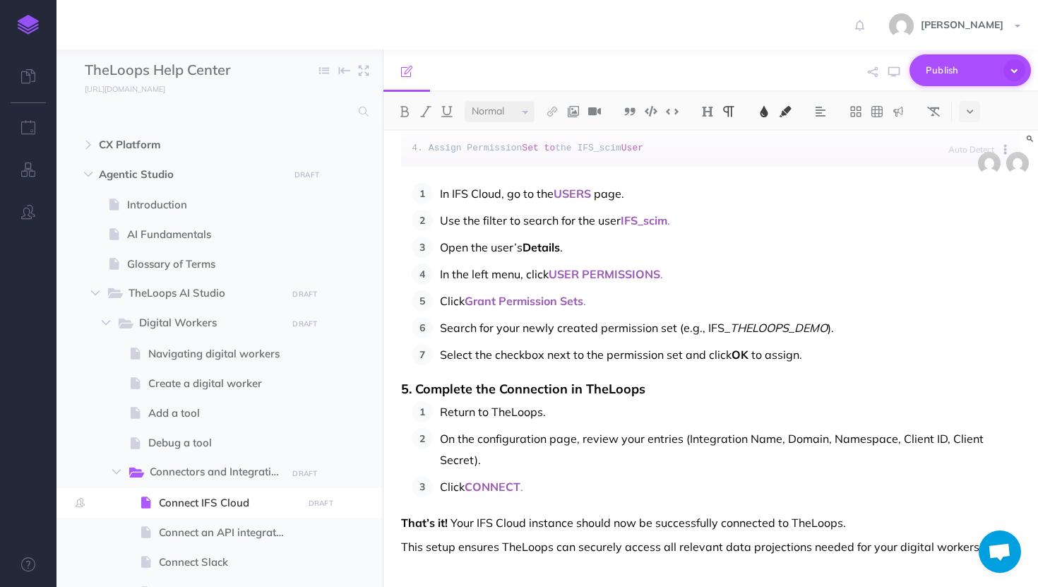
click at [961, 68] on span "Publish" at bounding box center [960, 70] width 71 height 22
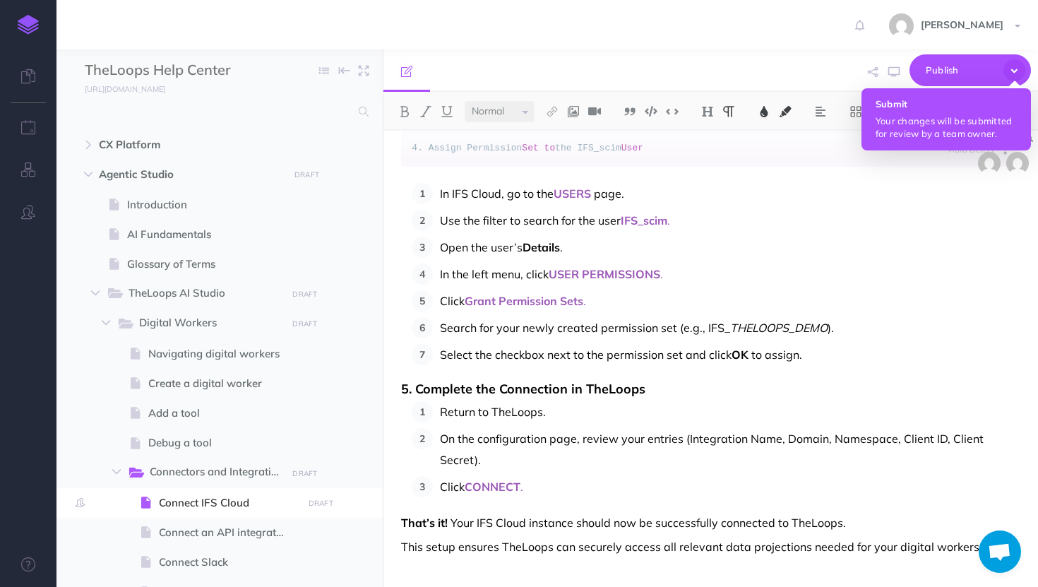
click at [937, 126] on p "Your changes will be submitted for review by a team owner." at bounding box center [945, 126] width 141 height 25
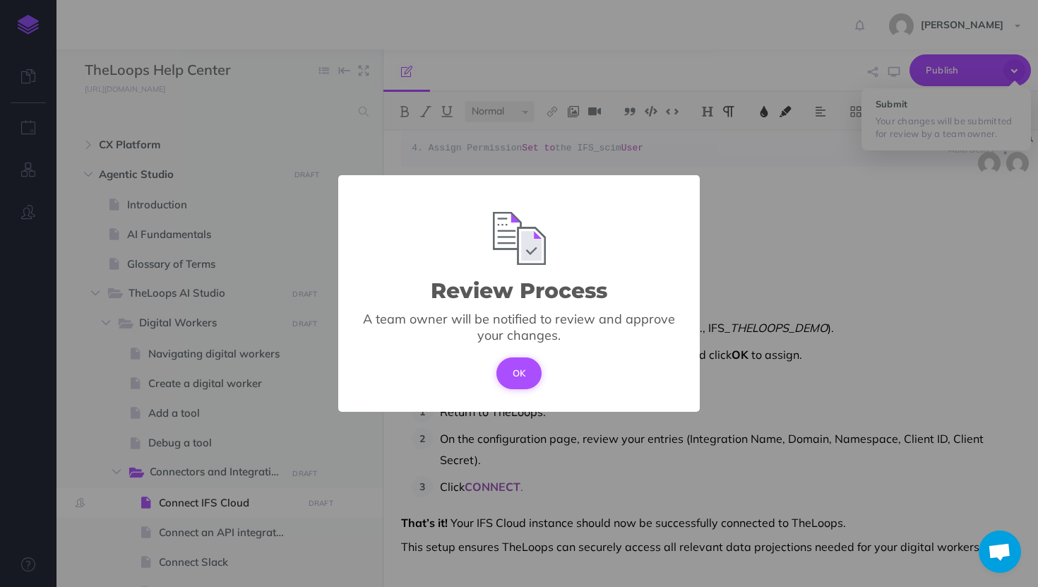
click at [522, 372] on button "OK" at bounding box center [519, 372] width 46 height 31
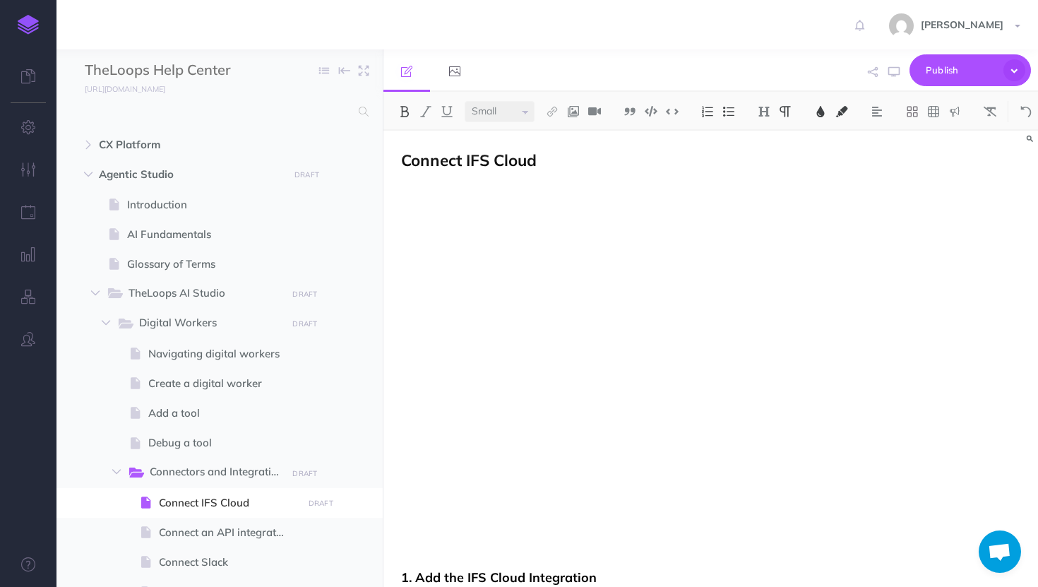
scroll to position [354, 0]
click at [932, 67] on span "Publish" at bounding box center [960, 70] width 71 height 22
